Goal: Task Accomplishment & Management: Complete application form

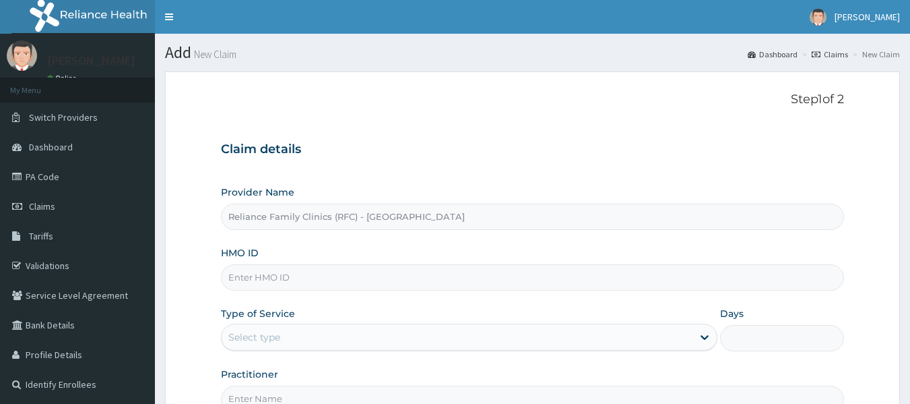
type input "Reliance Family Clinics (RFC) - [GEOGRAPHIC_DATA]"
click at [42, 175] on link "PA Code" at bounding box center [77, 177] width 155 height 30
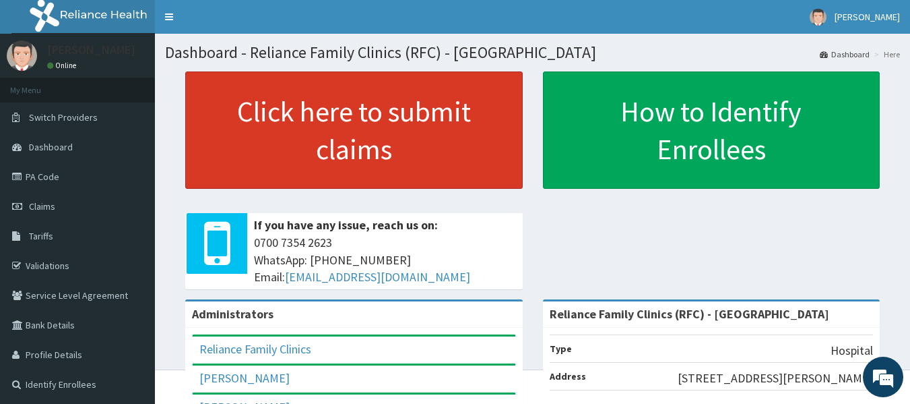
click at [415, 154] on link "Click here to submit claims" at bounding box center [354, 129] width 338 height 117
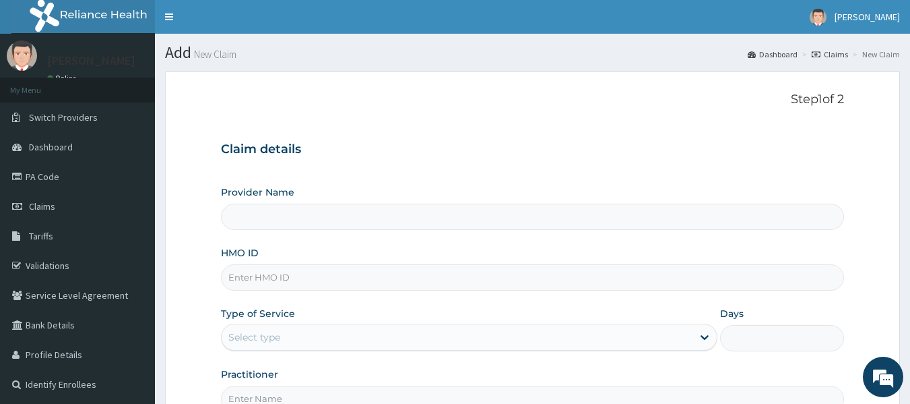
type input "Reliance Family Clinics (RFC) - [GEOGRAPHIC_DATA]"
click at [253, 273] on input "HMO ID" at bounding box center [533, 277] width 624 height 26
paste input "LGL/10171/A"
type input "LGL/10171/A"
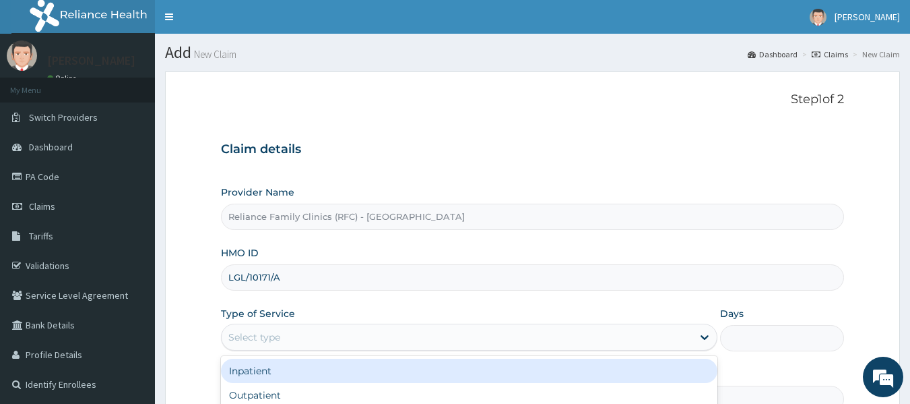
click at [267, 337] on div "Select type" at bounding box center [254, 336] width 52 height 13
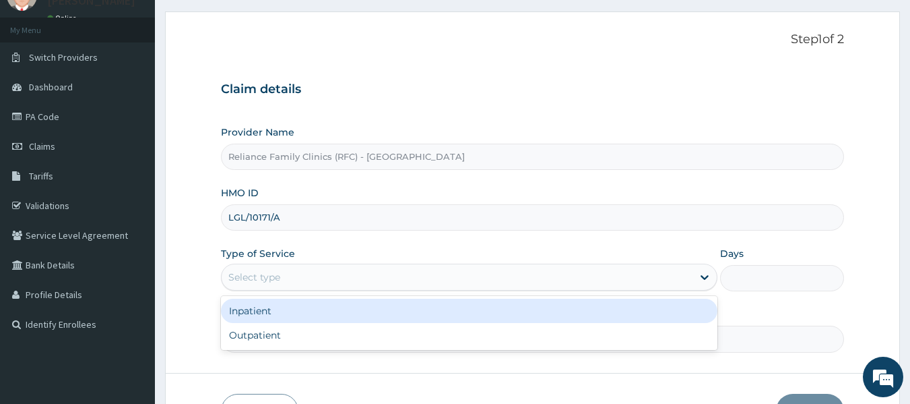
scroll to position [84, 0]
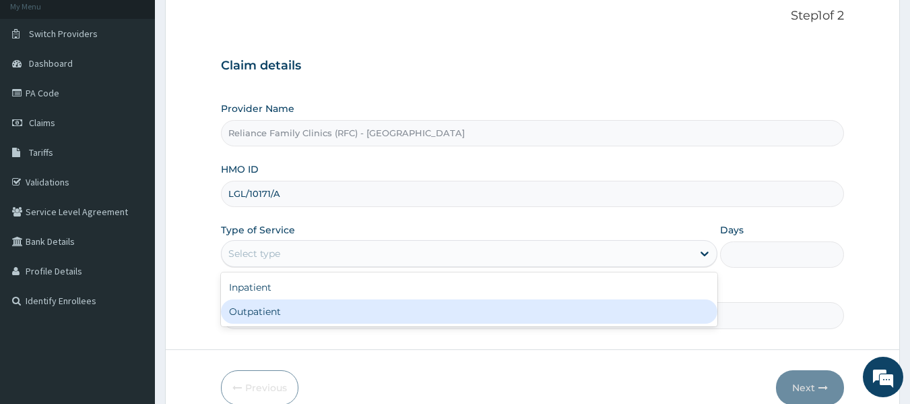
click at [268, 317] on div "Outpatient" at bounding box center [469, 311] width 497 height 24
type input "1"
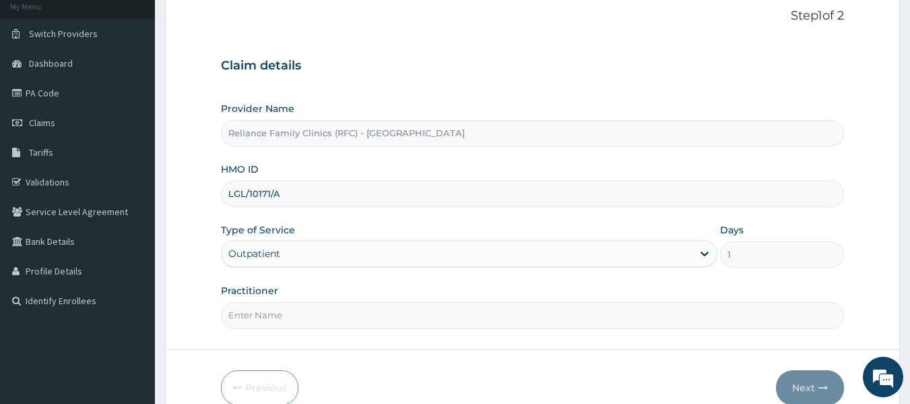
scroll to position [0, 0]
click at [268, 317] on input "Practitioner" at bounding box center [533, 315] width 624 height 26
click at [255, 312] on input "Practitioner" at bounding box center [533, 315] width 624 height 26
type input "o"
click at [261, 313] on input "Practitioner" at bounding box center [533, 315] width 624 height 26
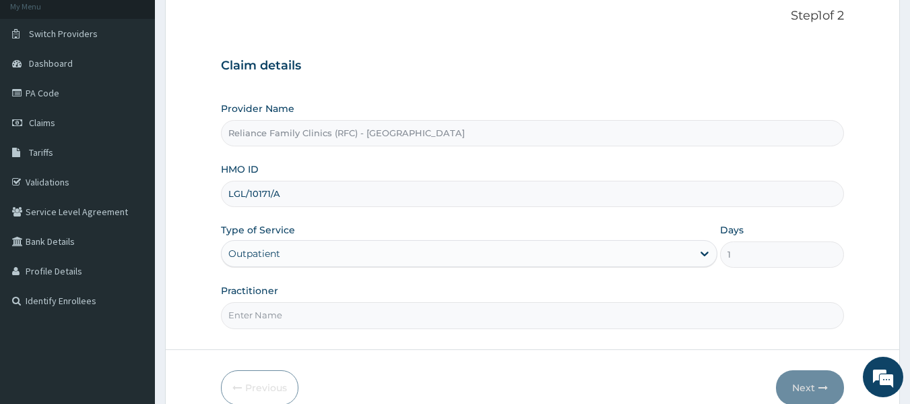
click at [255, 311] on input "Practitioner" at bounding box center [533, 315] width 624 height 26
type input "physiotherapist"
click at [820, 390] on icon "button" at bounding box center [823, 387] width 9 height 9
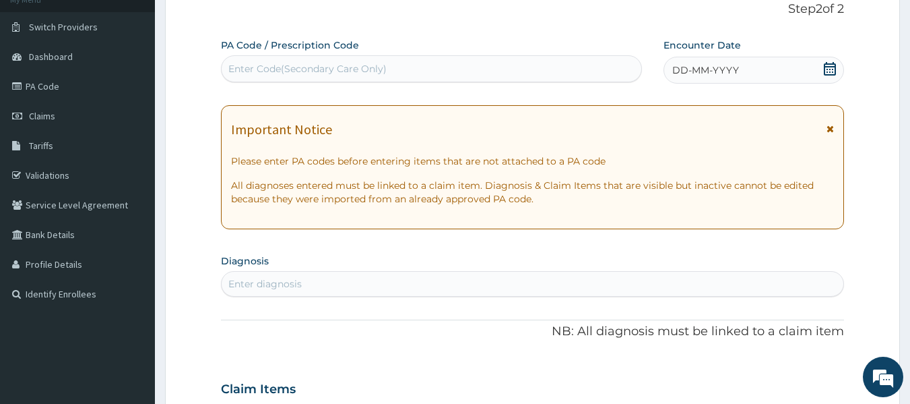
scroll to position [92, 0]
click at [262, 282] on div "Enter diagnosis" at bounding box center [264, 282] width 73 height 13
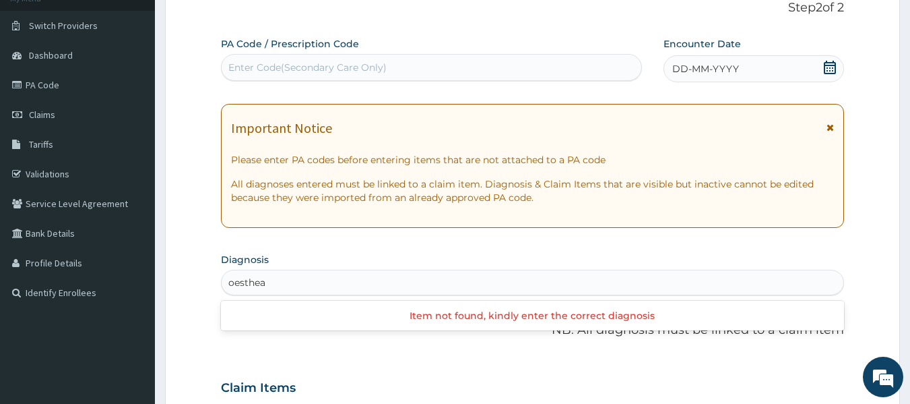
click at [262, 282] on input "oesthea" at bounding box center [247, 282] width 39 height 13
click at [255, 277] on input "oesta" at bounding box center [241, 282] width 27 height 13
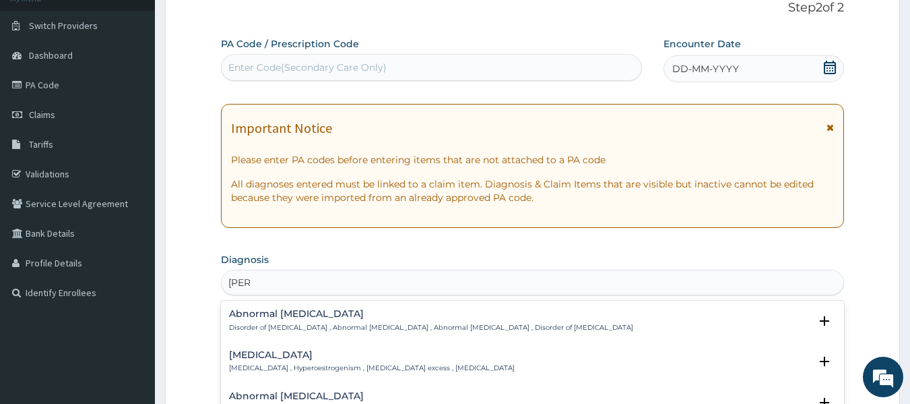
type input "oest"
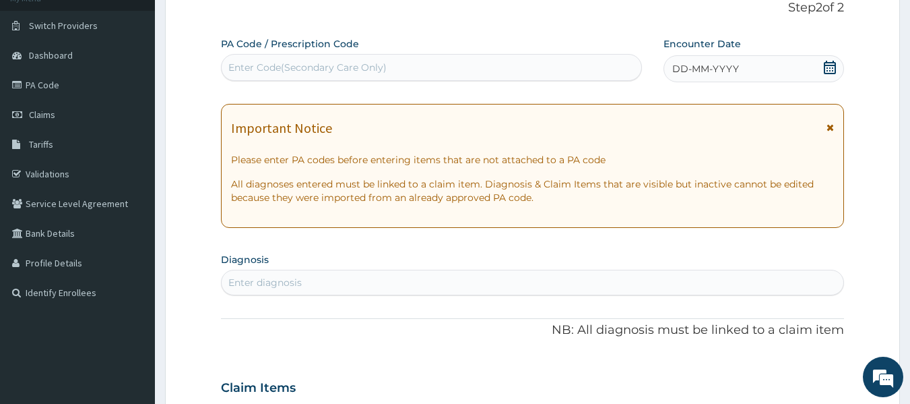
click at [245, 268] on section "Diagnosis Enter diagnosis" at bounding box center [533, 272] width 624 height 46
click at [251, 286] on div "Enter diagnosis" at bounding box center [264, 282] width 73 height 13
drag, startPoint x: 251, startPoint y: 286, endPoint x: 370, endPoint y: 355, distance: 137.7
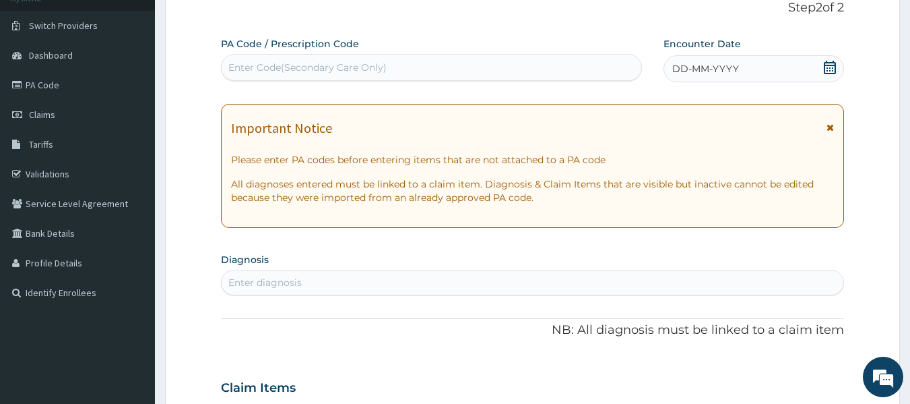
click at [370, 355] on div "PA Code / Prescription Code Enter Code(Secondary Care Only) Encounter Date DD-M…" at bounding box center [533, 386] width 624 height 698
click at [241, 274] on div "Enter diagnosis" at bounding box center [533, 283] width 623 height 22
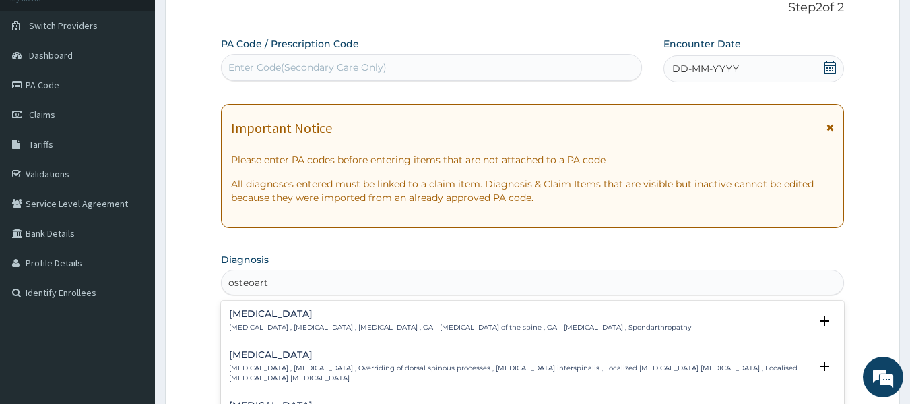
type input "osteoarth"
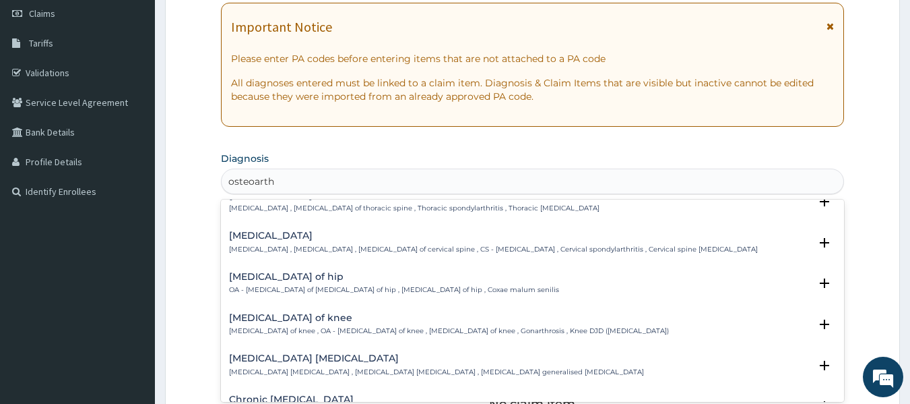
scroll to position [202, 0]
click at [307, 322] on h4 "Osteoarthritis of knee" at bounding box center [449, 317] width 440 height 10
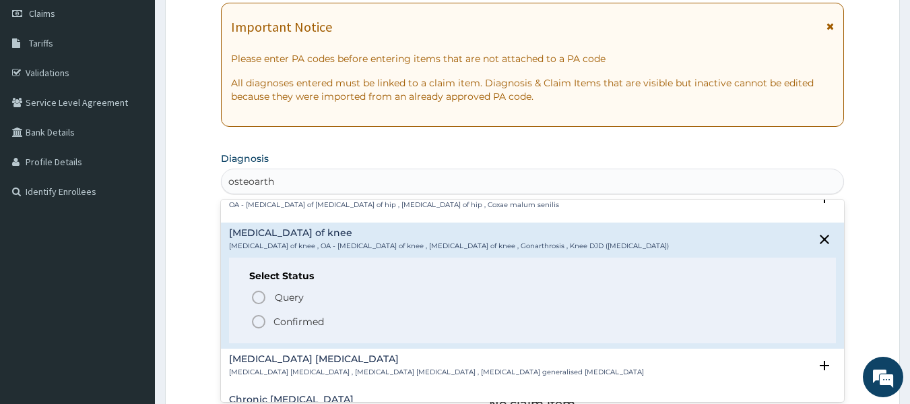
scroll to position [285, 0]
click at [258, 321] on icon "status option filled" at bounding box center [259, 322] width 16 height 16
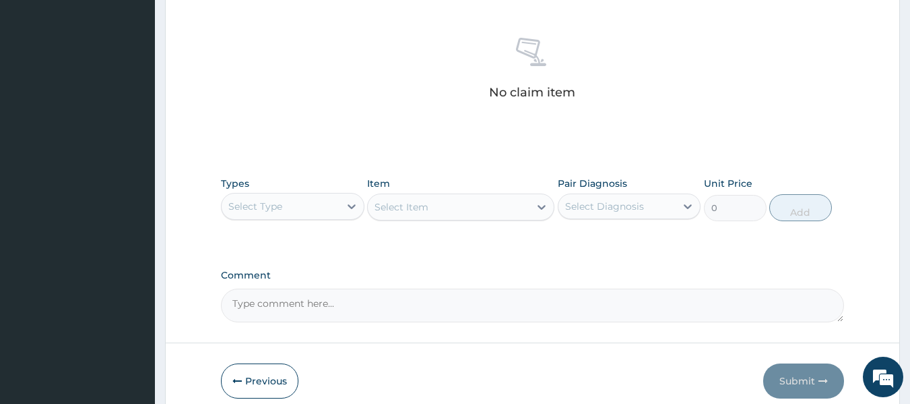
scroll to position [482, 0]
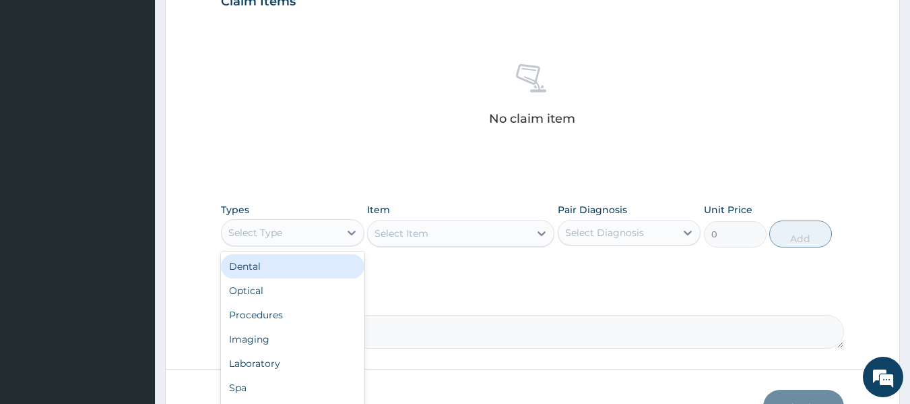
click at [314, 233] on div "Select Type" at bounding box center [281, 233] width 118 height 22
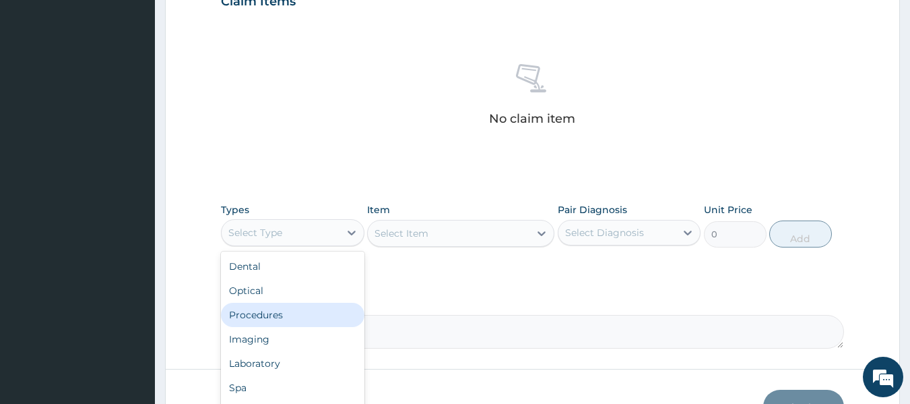
click at [289, 316] on div "Procedures" at bounding box center [293, 315] width 144 height 24
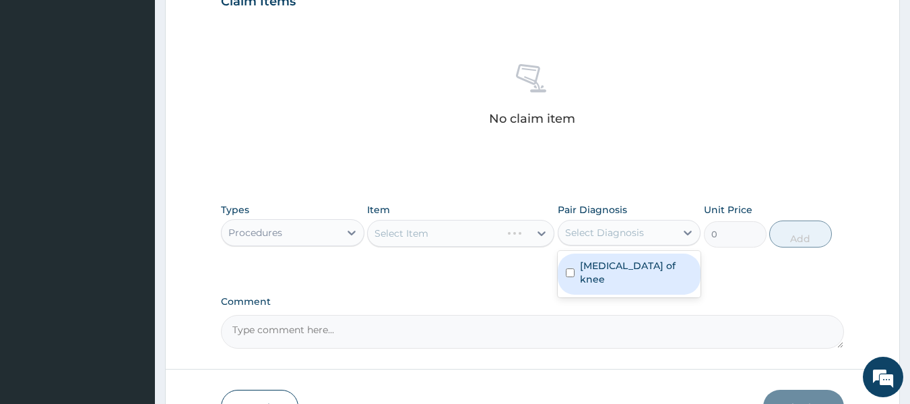
click at [638, 228] on div "Select Diagnosis" at bounding box center [604, 232] width 79 height 13
click at [630, 264] on label "Osteoarthritis of knee" at bounding box center [636, 272] width 113 height 27
checkbox input "true"
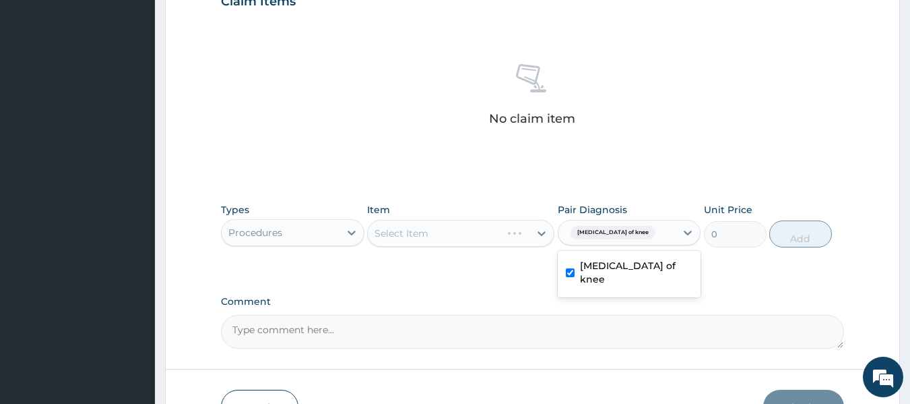
click at [495, 224] on div "Select Item" at bounding box center [460, 233] width 187 height 27
click at [489, 229] on div "Select Item" at bounding box center [460, 233] width 187 height 27
click at [489, 229] on div "Select Item" at bounding box center [449, 233] width 162 height 22
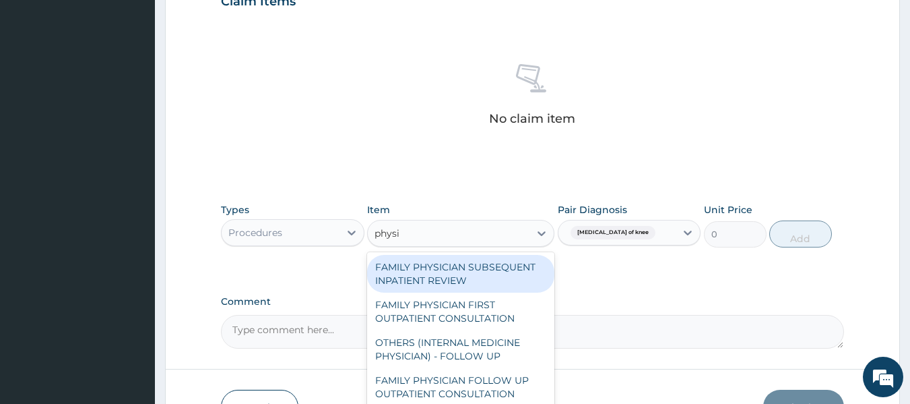
type input "physio"
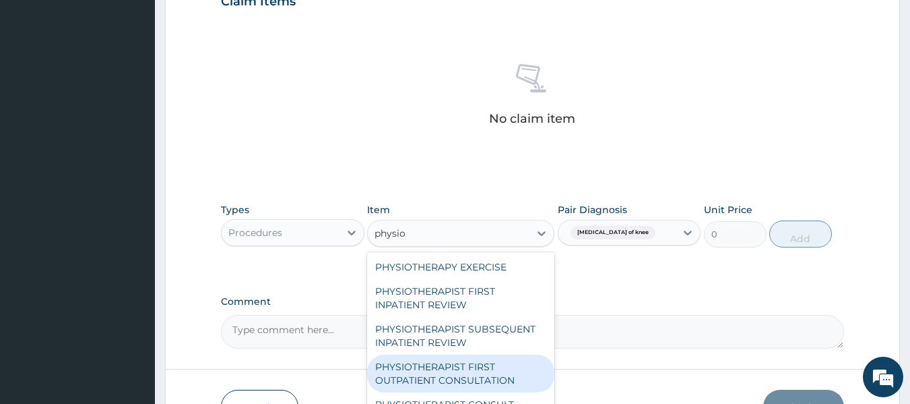
click at [464, 367] on div "PHYSIOTHERAPIST FIRST OUTPATIENT CONSULTATION" at bounding box center [460, 373] width 187 height 38
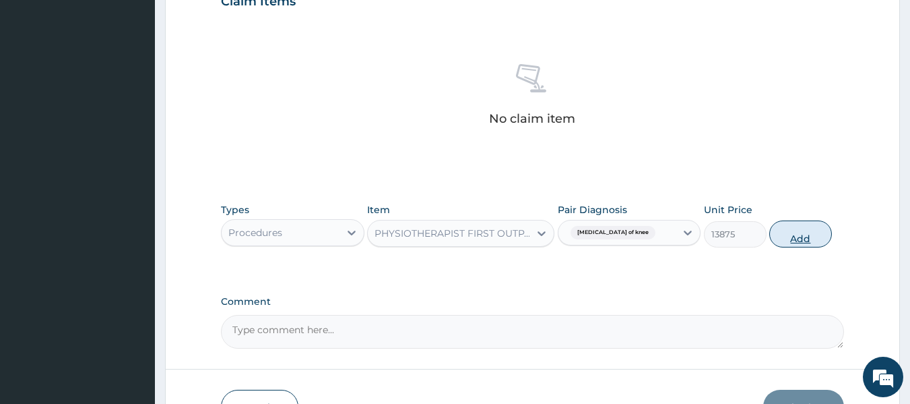
click at [815, 239] on button "Add" at bounding box center [801, 233] width 63 height 27
type input "0"
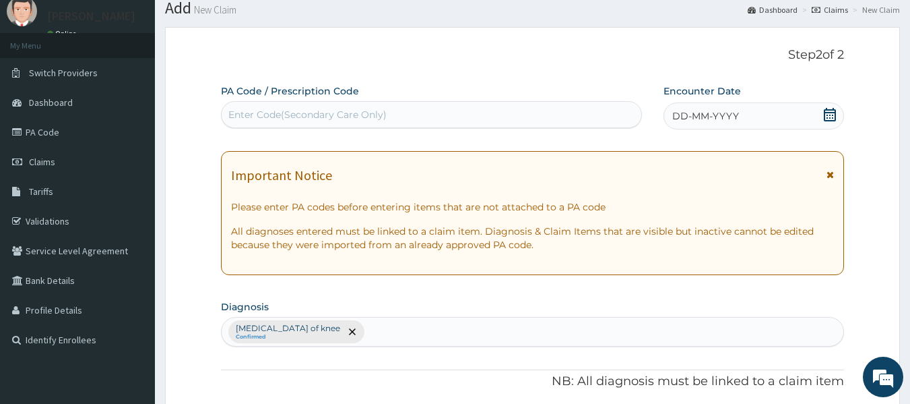
scroll to position [46, 0]
click at [261, 96] on label "PA Code / Prescription Code" at bounding box center [290, 89] width 138 height 13
click at [259, 105] on div "Enter Code(Secondary Care Only)" at bounding box center [432, 113] width 421 height 22
paste input "PA/F00419"
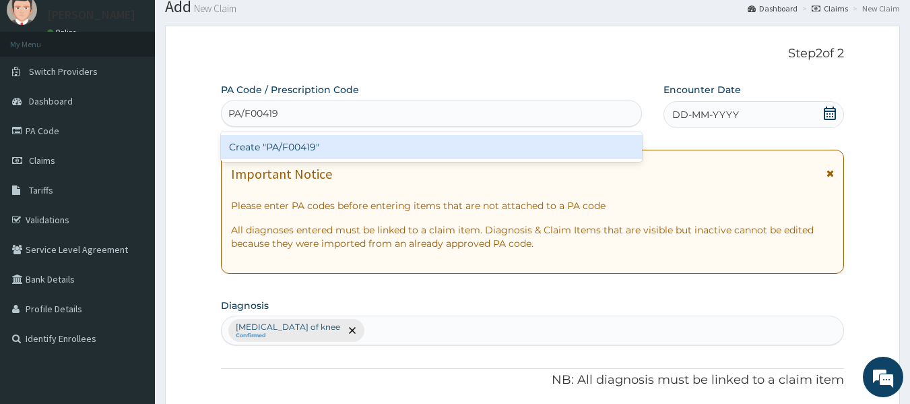
type input "PA/F00419"
click at [278, 145] on div "Create "PA/F00419"" at bounding box center [432, 147] width 422 height 24
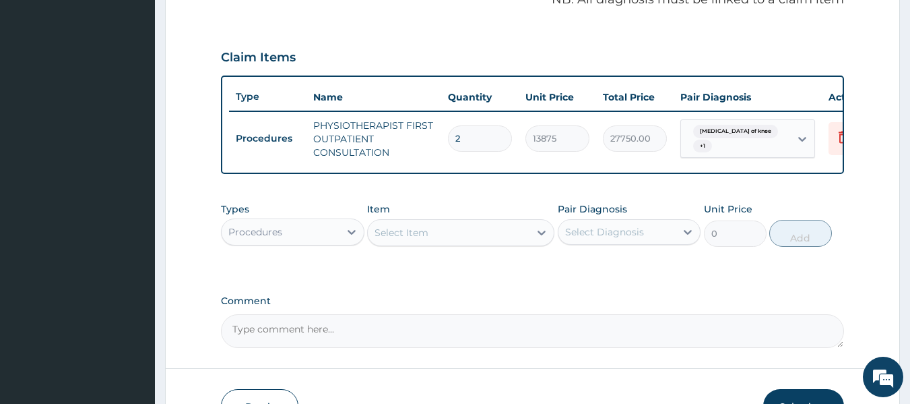
scroll to position [430, 0]
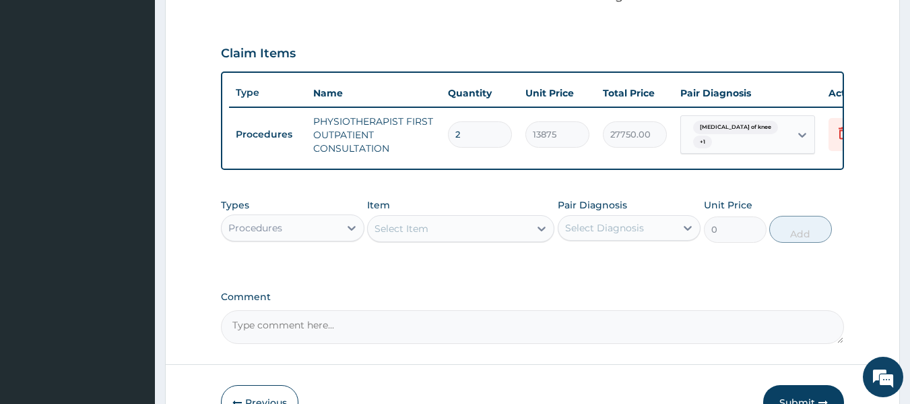
click at [463, 128] on input "2" at bounding box center [480, 134] width 64 height 26
type input "0.00"
type input "1"
type input "13875.00"
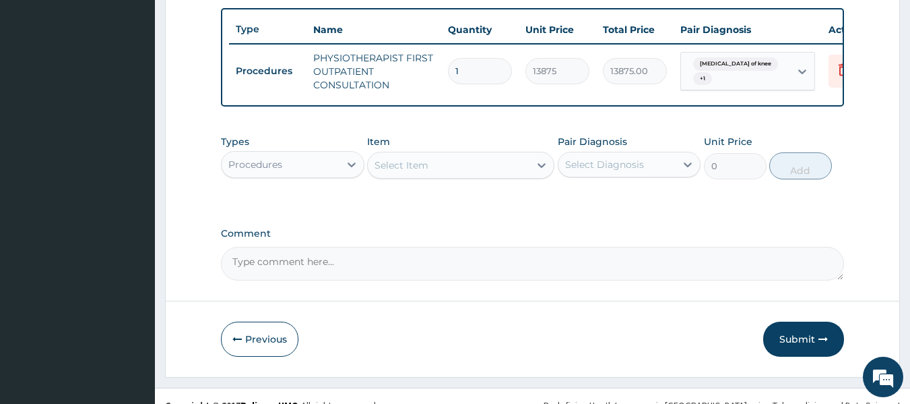
scroll to position [497, 0]
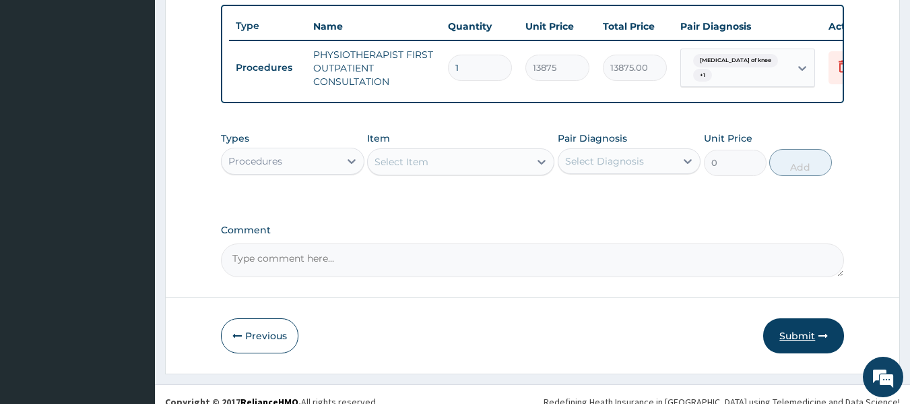
type input "1"
click at [815, 346] on button "Submit" at bounding box center [804, 335] width 81 height 35
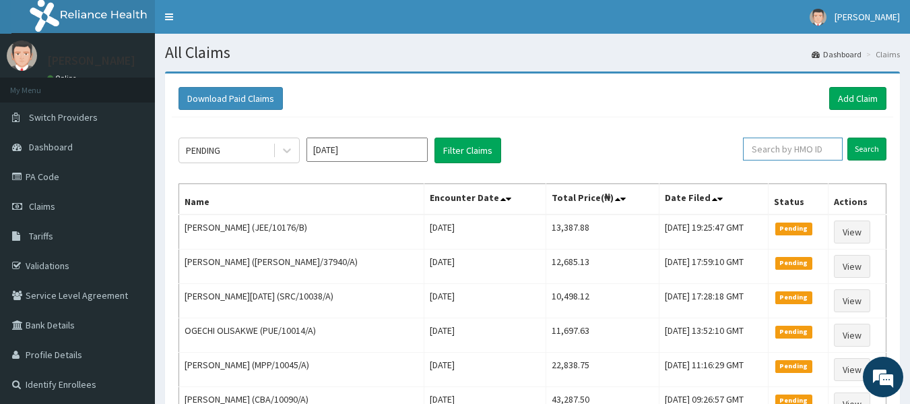
click at [783, 152] on input "text" at bounding box center [793, 148] width 100 height 23
paste input "LGL/10171/A"
type input "LGL/10171/A"
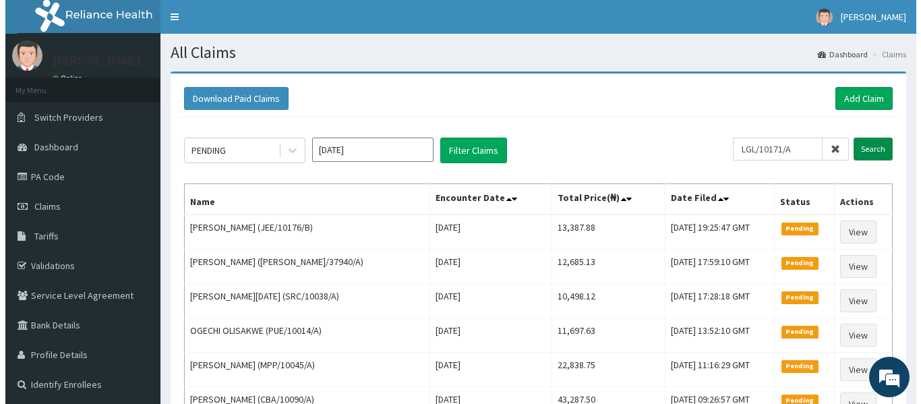
scroll to position [0, 0]
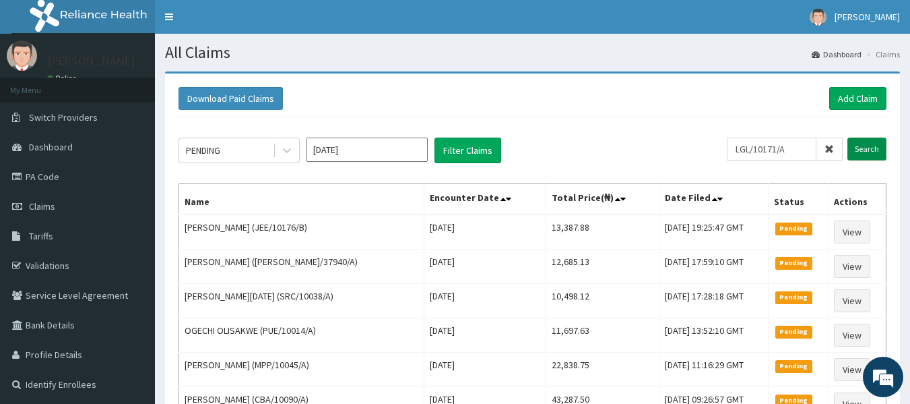
click at [867, 148] on input "Search" at bounding box center [867, 148] width 39 height 23
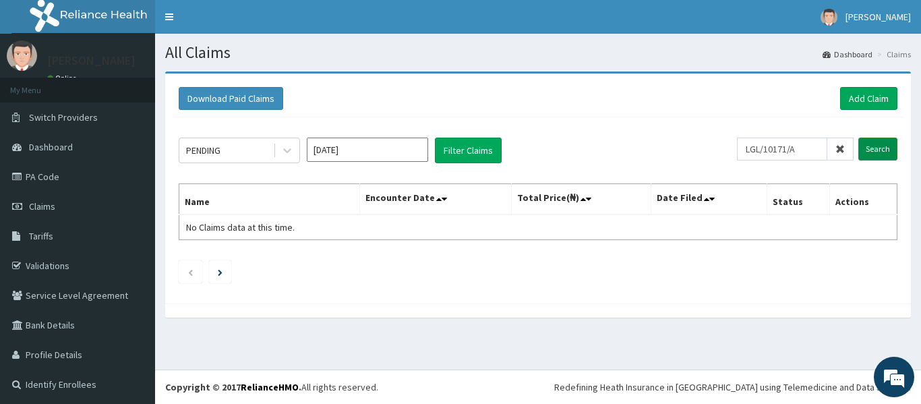
click at [867, 148] on input "Search" at bounding box center [877, 148] width 39 height 23
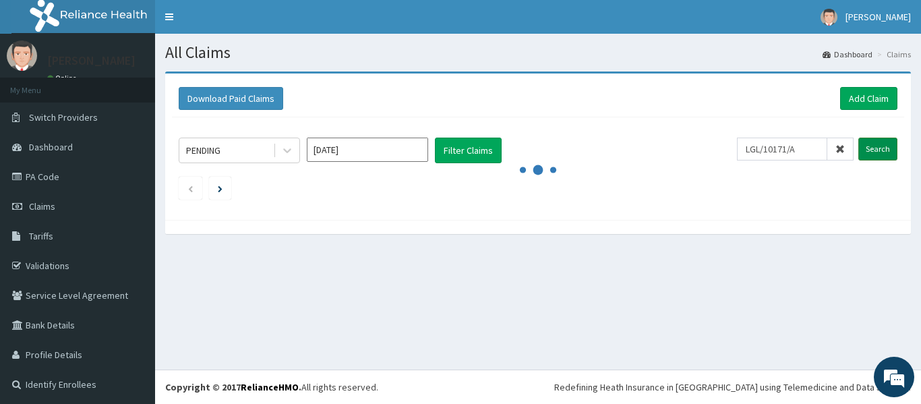
click at [867, 148] on input "Search" at bounding box center [877, 148] width 39 height 23
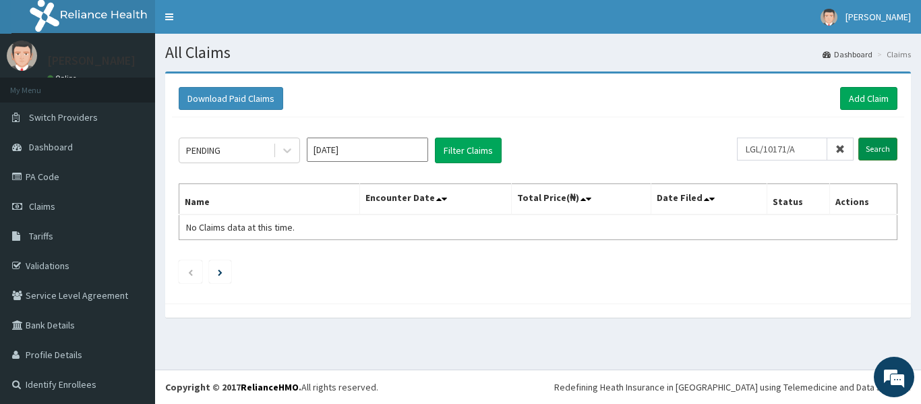
click at [867, 148] on input "Search" at bounding box center [877, 148] width 39 height 23
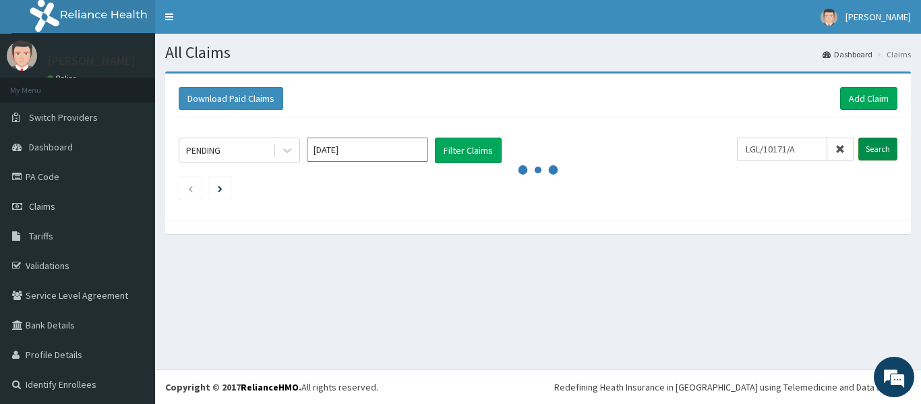
click at [867, 148] on input "Search" at bounding box center [877, 148] width 39 height 23
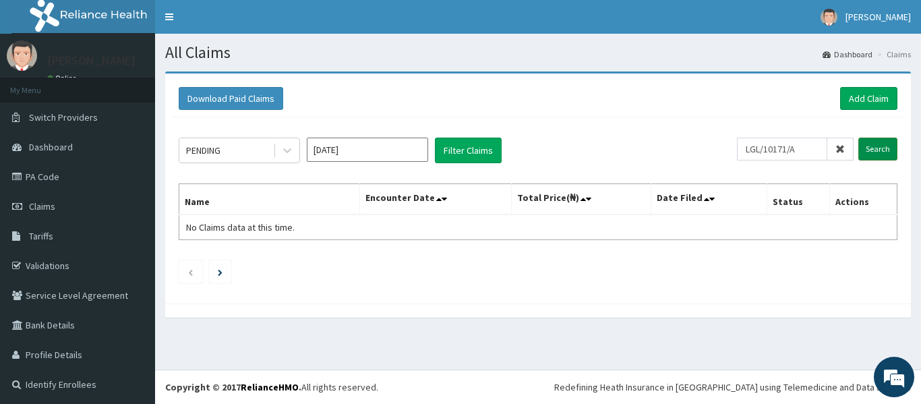
click at [867, 148] on input "Search" at bounding box center [877, 148] width 39 height 23
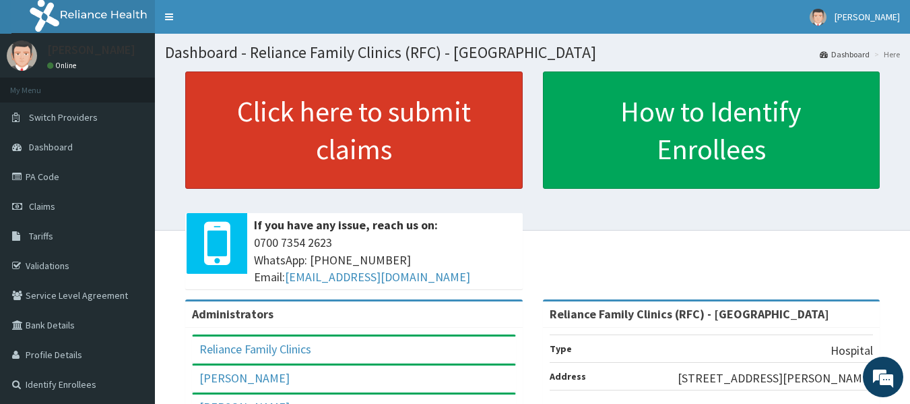
click at [396, 120] on link "Click here to submit claims" at bounding box center [354, 129] width 338 height 117
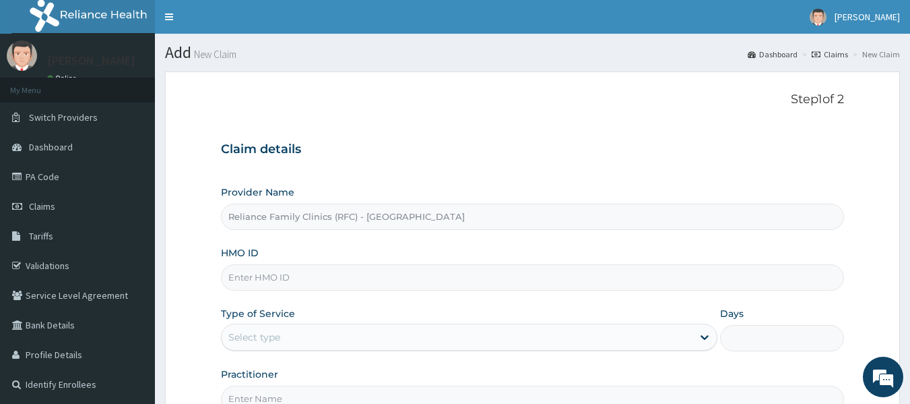
click at [507, 189] on div "Provider Name Reliance Family Clinics (RFC) - [PERSON_NAME]" at bounding box center [533, 207] width 624 height 44
